Goal: Information Seeking & Learning: Learn about a topic

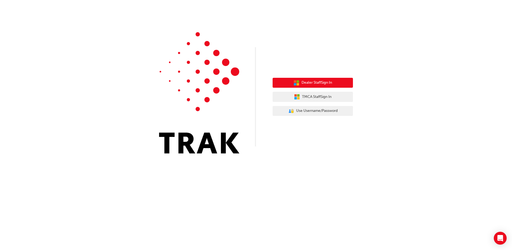
click at [306, 85] on span "Dealer Staff Sign In" at bounding box center [317, 83] width 31 height 6
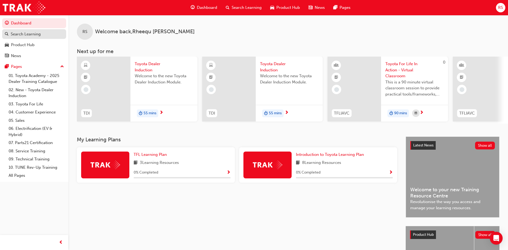
click at [32, 33] on div "Search Learning" at bounding box center [26, 34] width 30 height 6
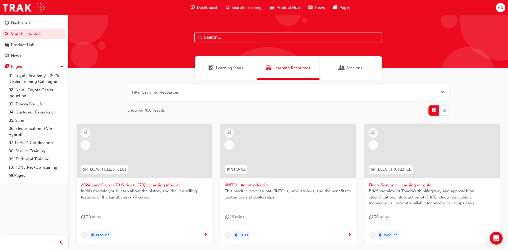
click at [255, 40] on input "text" at bounding box center [287, 37] width 187 height 10
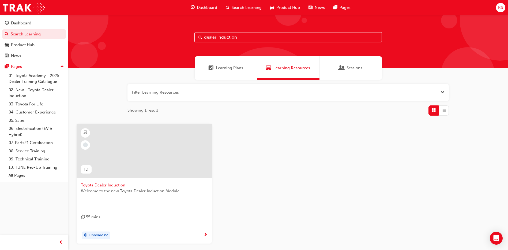
type input "dealer induction"
click at [172, 153] on div at bounding box center [144, 151] width 135 height 54
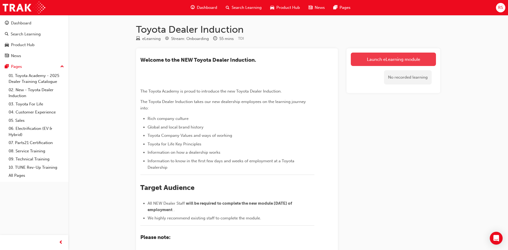
click at [380, 55] on link "Launch eLearning module" at bounding box center [393, 58] width 85 height 13
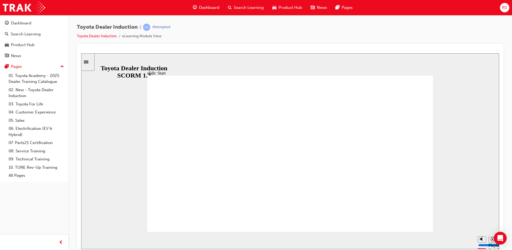
click at [144, 212] on div "slide: Start TOYOTA DEALER INDUCTION START START TOYOTA DEALER INDUCTION START …" at bounding box center [290, 150] width 418 height 195
